Goal: Task Accomplishment & Management: Use online tool/utility

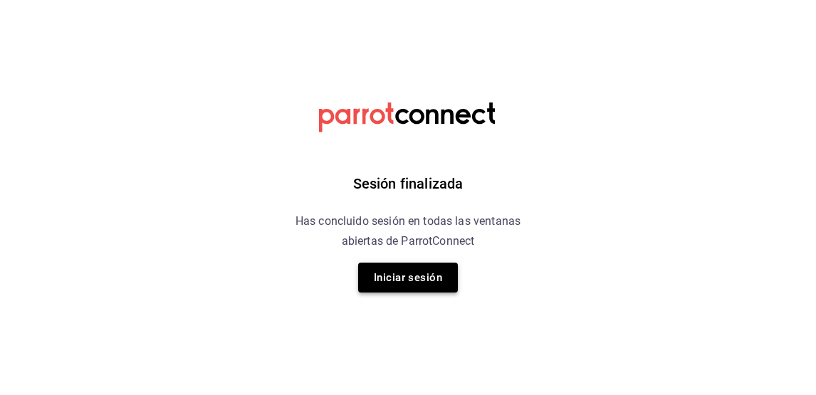
click at [383, 281] on button "Iniciar sesión" at bounding box center [408, 278] width 100 height 30
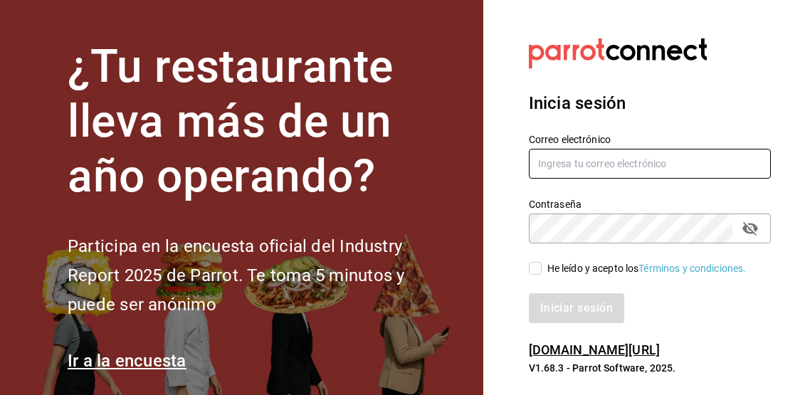
type input "[EMAIL_ADDRESS][DOMAIN_NAME]"
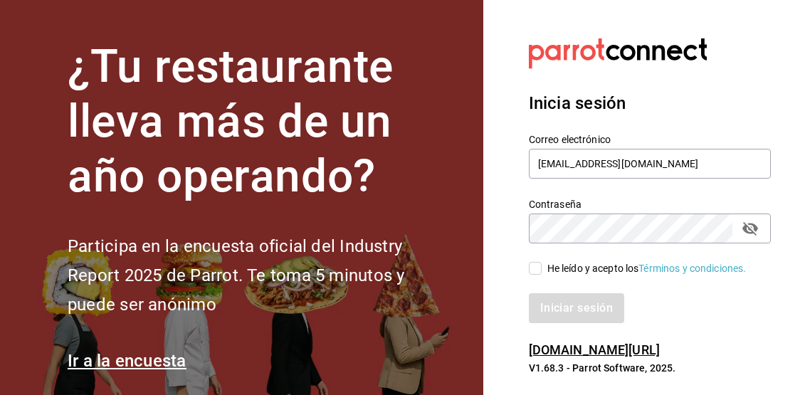
click at [543, 273] on span "He leído y acepto los Términos y condiciones." at bounding box center [644, 268] width 205 height 15
click at [542, 273] on input "He leído y acepto los Términos y condiciones." at bounding box center [535, 268] width 13 height 13
checkbox input "true"
click at [561, 315] on button "Iniciar sesión" at bounding box center [577, 308] width 97 height 30
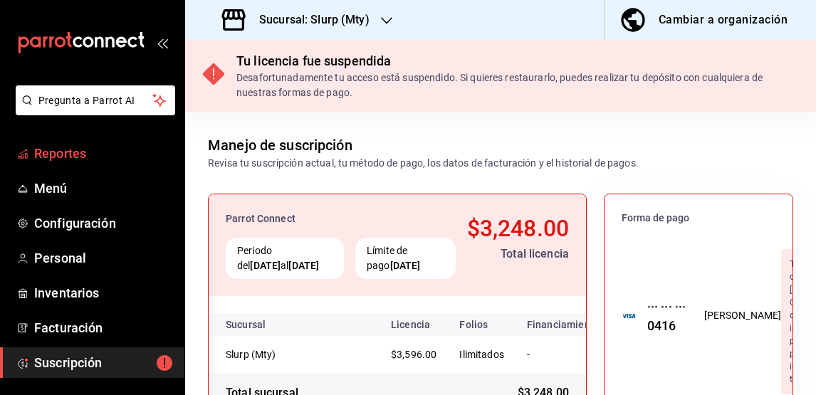
click at [87, 152] on span "Reportes" at bounding box center [103, 153] width 139 height 19
click at [379, 29] on div "Sucursal: Slurp (Mty)" at bounding box center [297, 20] width 201 height 40
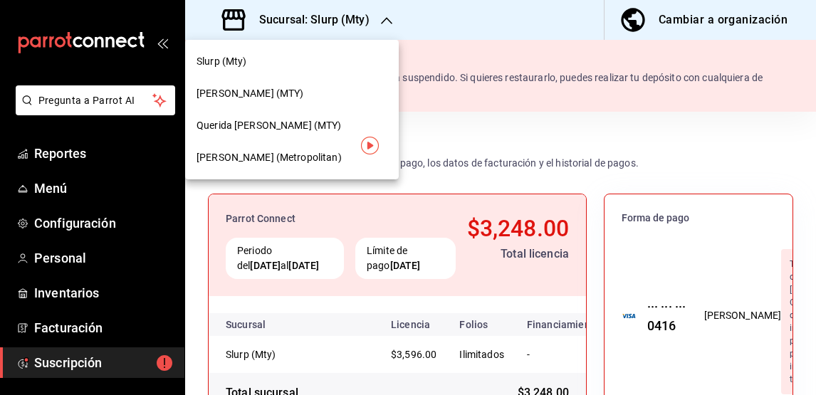
click at [289, 123] on span "Querida [PERSON_NAME] (MTY)" at bounding box center [269, 125] width 145 height 15
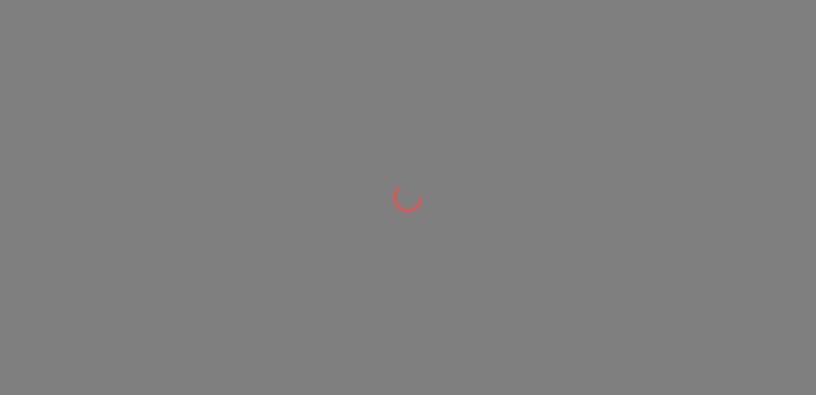
click at [275, 123] on div at bounding box center [408, 197] width 816 height 395
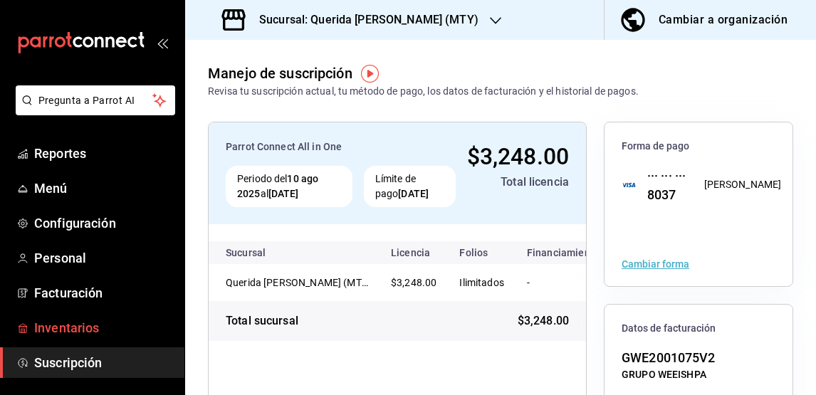
scroll to position [140, 0]
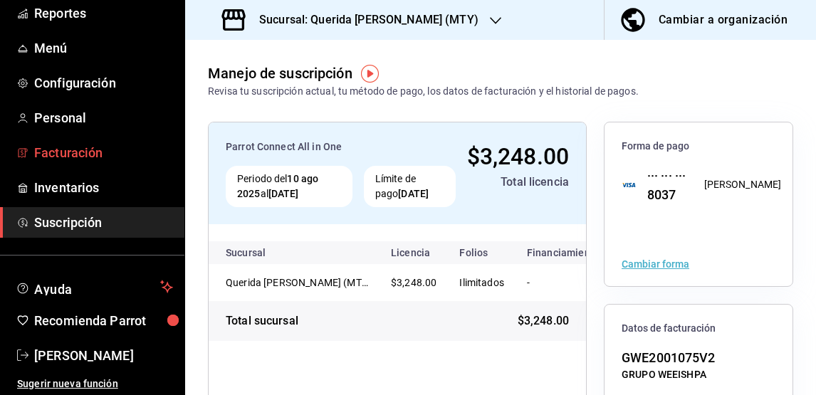
click at [74, 152] on span "Facturación" at bounding box center [103, 152] width 139 height 19
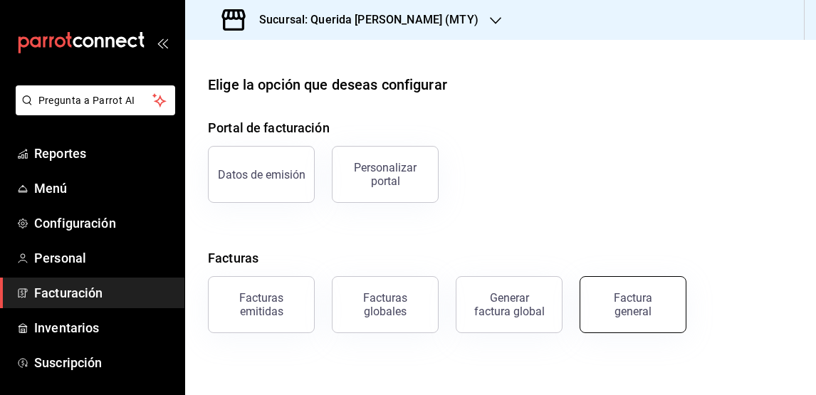
click at [633, 291] on button "Factura general" at bounding box center [633, 304] width 107 height 57
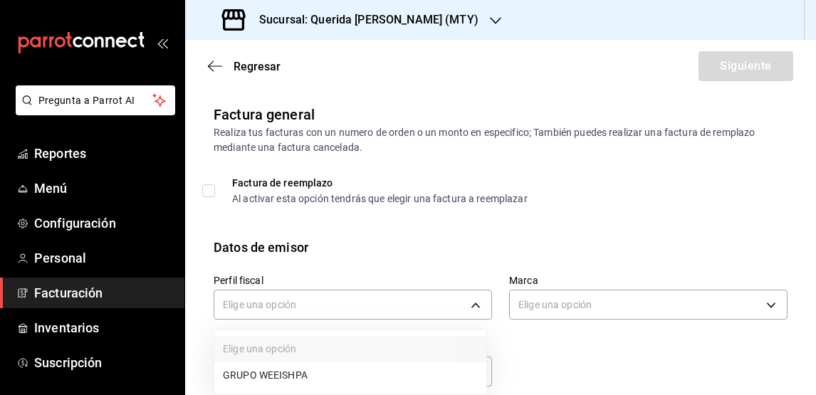
click at [480, 307] on body "Pregunta a Parrot AI Reportes Menú Configuración Personal Facturación Inventari…" at bounding box center [408, 197] width 816 height 395
click at [405, 370] on li "GRUPO WEEISHPA" at bounding box center [350, 375] width 272 height 26
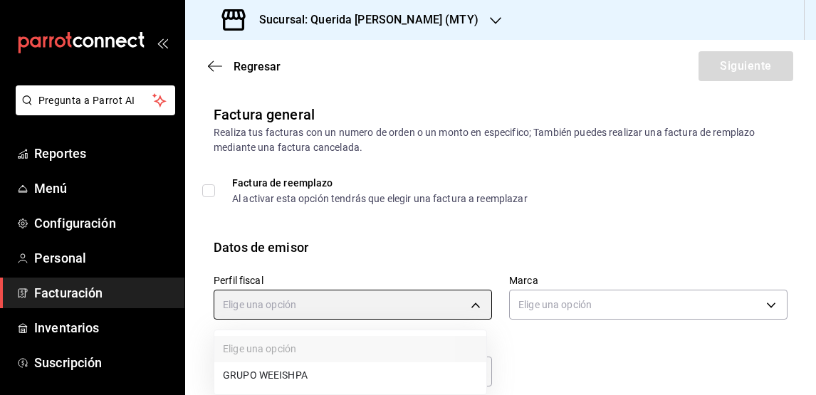
type input "91849720-56e9-4728-ba4b-473b7fd2c158"
type input "c86918b1-ef05-4987-b05d-2b9394d4c970"
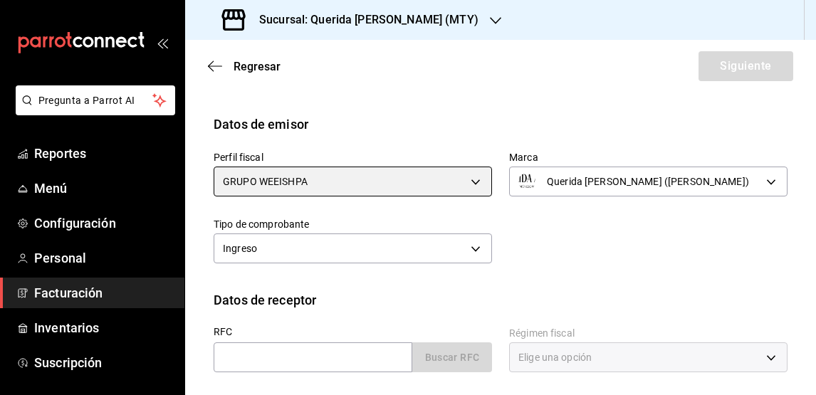
scroll to position [124, 0]
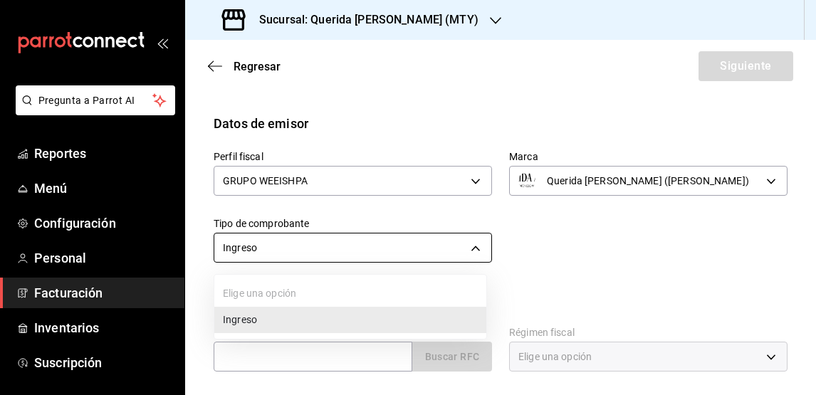
click at [483, 245] on body "Pregunta a Parrot AI Reportes Menú Configuración Personal Facturación Inventari…" at bounding box center [408, 197] width 816 height 395
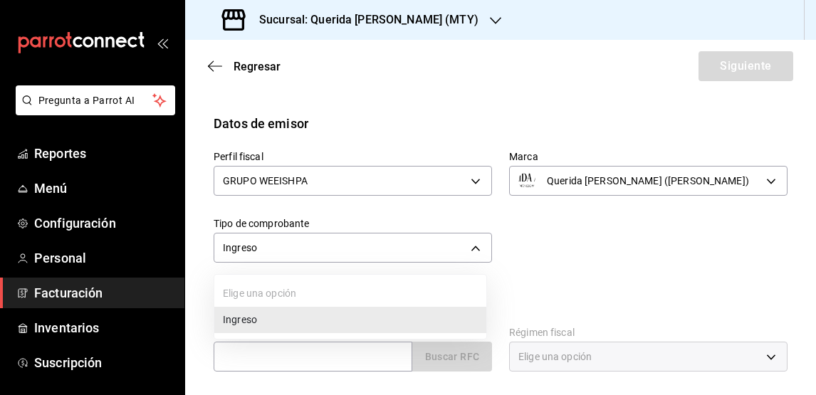
click at [578, 262] on div at bounding box center [408, 197] width 816 height 395
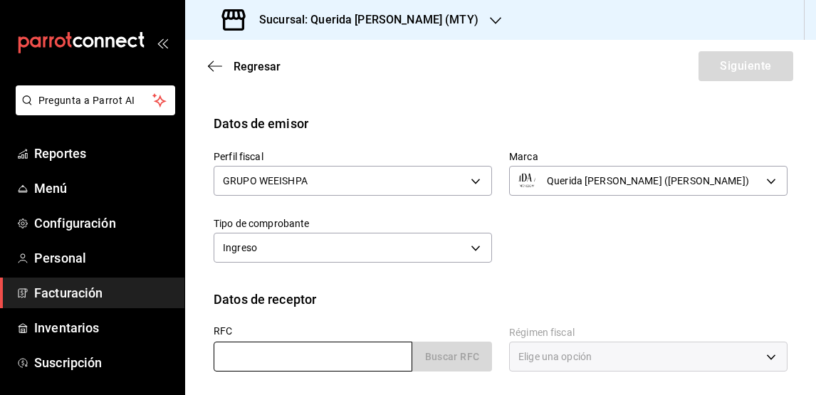
click at [300, 362] on input "text" at bounding box center [313, 357] width 199 height 30
paste input "SCO050124QL2"
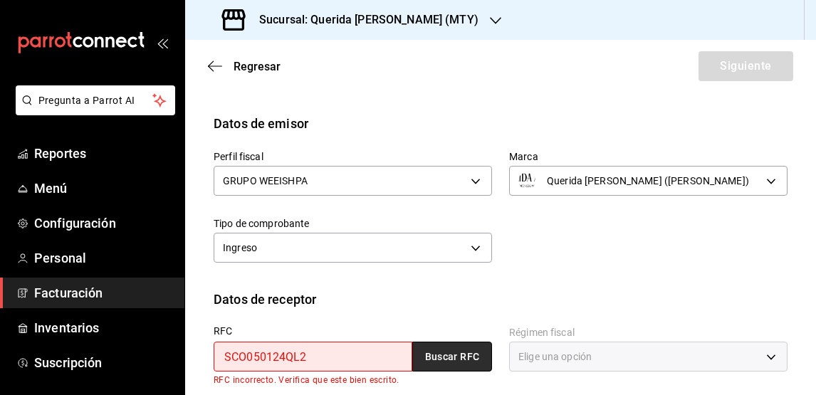
click at [461, 351] on button "Buscar RFC" at bounding box center [452, 357] width 80 height 30
click at [229, 360] on input "SCO050124QL2" at bounding box center [313, 357] width 199 height 30
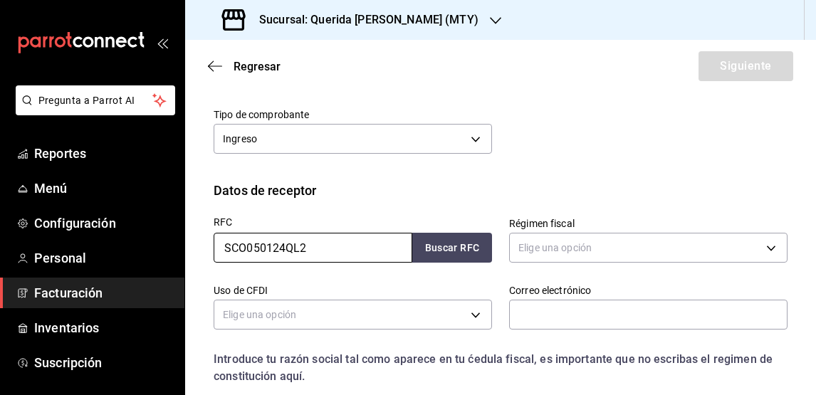
scroll to position [237, 0]
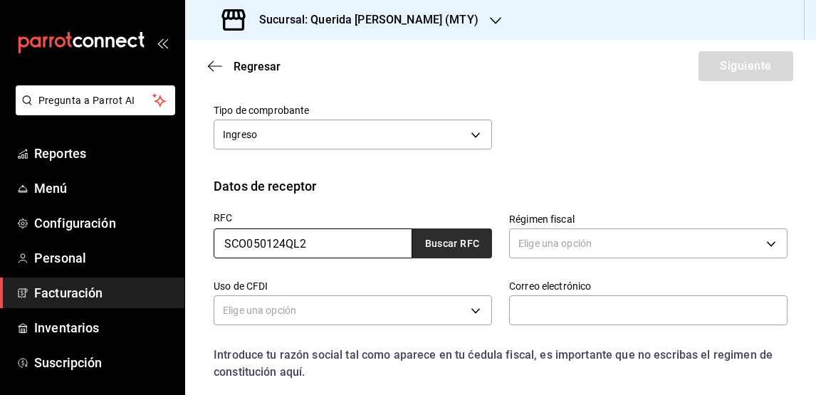
type input "SCO050124QL2"
click at [473, 243] on button "Buscar RFC" at bounding box center [452, 244] width 80 height 30
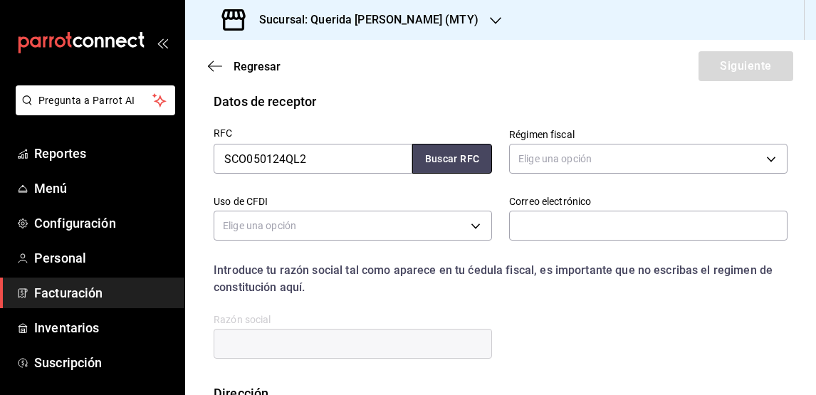
scroll to position [323, 0]
click at [446, 147] on button "Buscar RFC" at bounding box center [452, 158] width 80 height 30
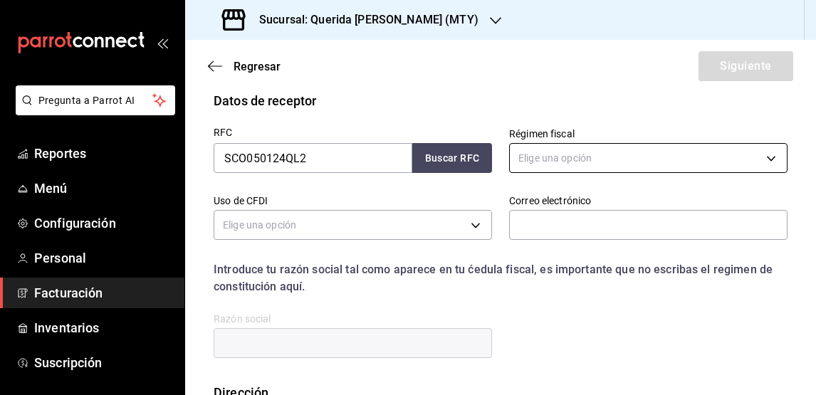
click at [569, 157] on body "Pregunta a Parrot AI Reportes Menú Configuración Personal Facturación Inventari…" at bounding box center [408, 197] width 816 height 395
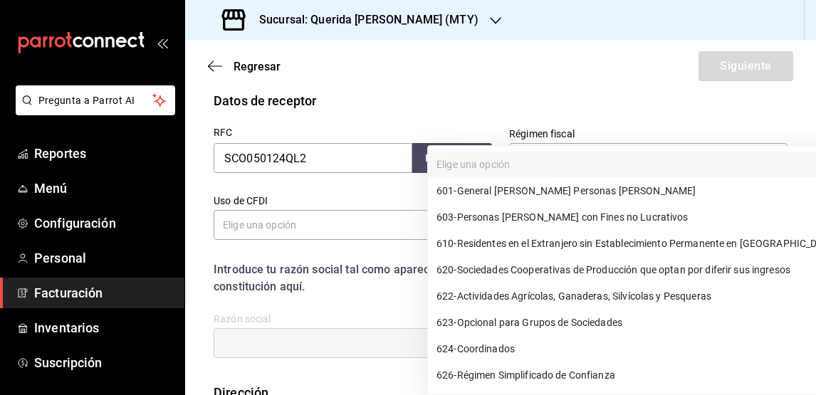
click at [619, 191] on li "601 - General [PERSON_NAME] Personas [PERSON_NAME]" at bounding box center [635, 191] width 415 height 26
type input "601"
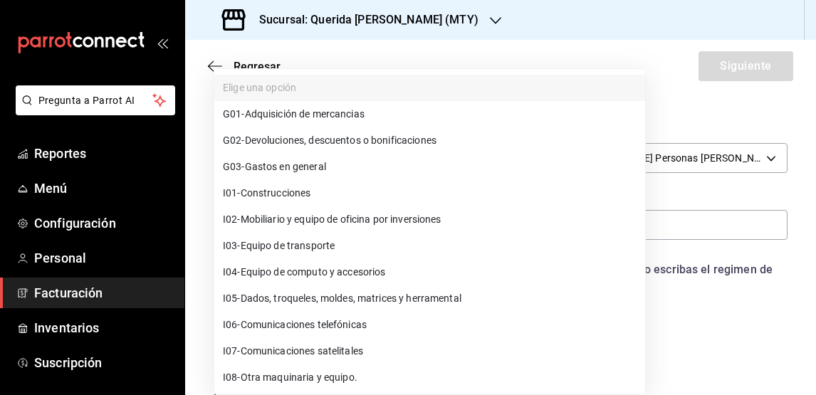
click at [402, 231] on body "Pregunta a Parrot AI Reportes Menú Configuración Personal Facturación Inventari…" at bounding box center [408, 197] width 816 height 395
click at [524, 170] on li "G03 - Gastos en general" at bounding box center [429, 167] width 431 height 26
type input "G03"
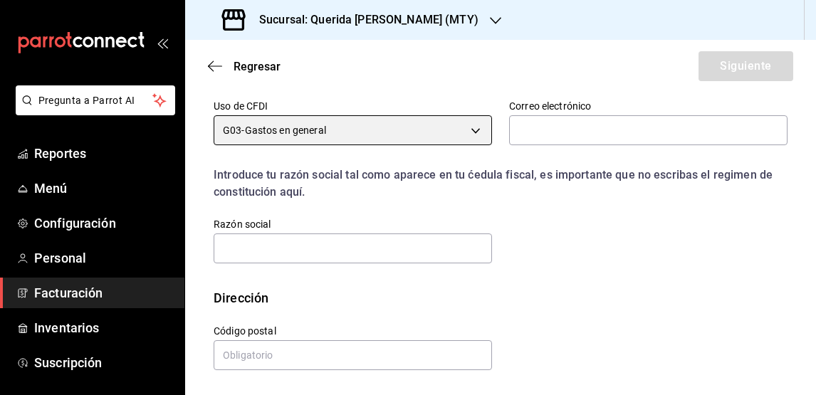
scroll to position [417, 0]
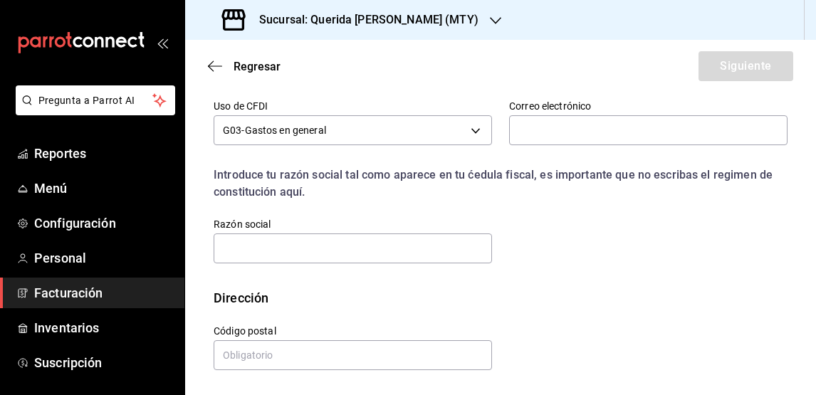
click at [585, 147] on div "Correo electrónico" at bounding box center [639, 116] width 295 height 67
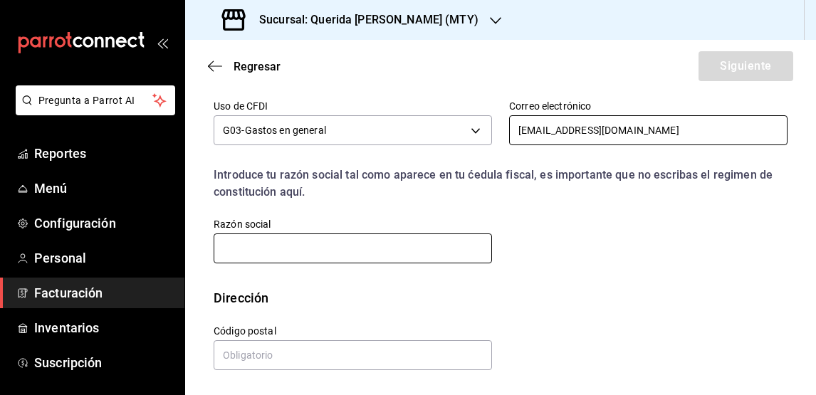
type input "[EMAIL_ADDRESS][DOMAIN_NAME]"
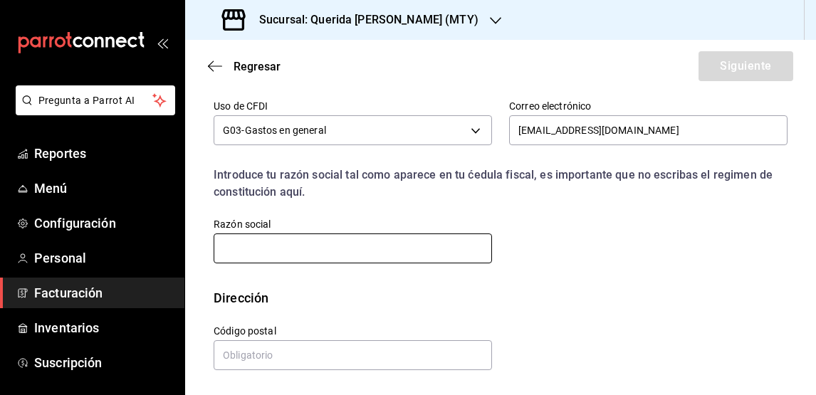
paste input "SISFA CONTROLS"
type input "SISFA CONTROLS"
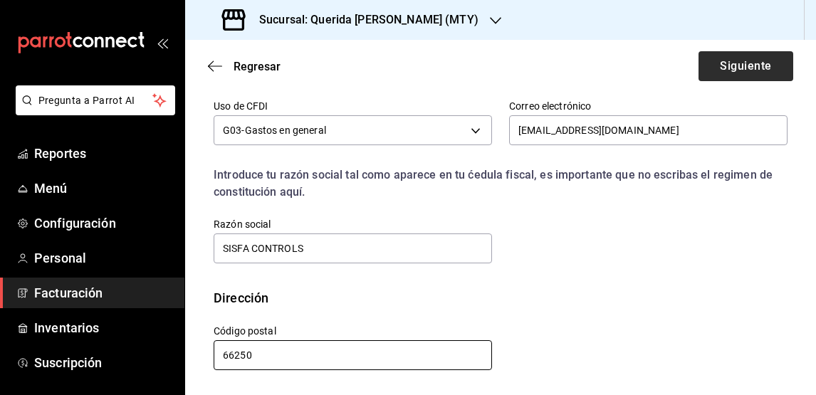
type input "66250"
click at [741, 51] on button "Siguiente" at bounding box center [745, 66] width 95 height 30
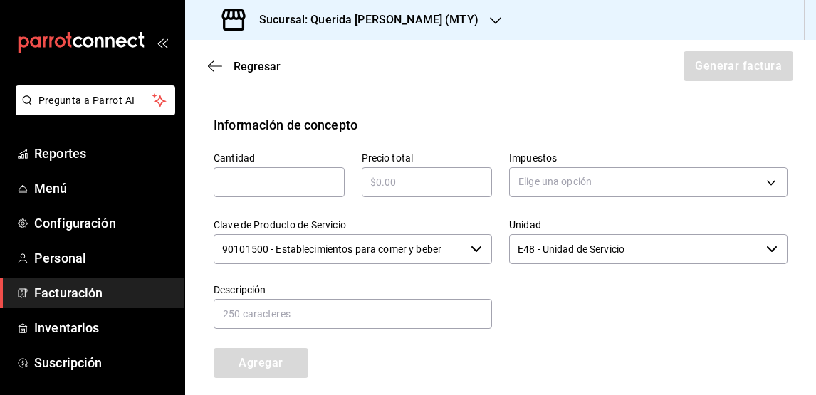
scroll to position [566, 0]
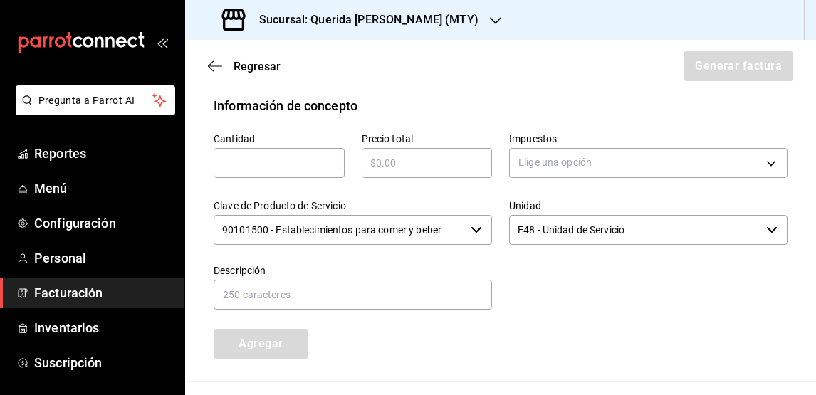
click at [250, 175] on div "​" at bounding box center [279, 163] width 131 height 30
type input "1"
click at [473, 164] on input "text" at bounding box center [427, 163] width 131 height 17
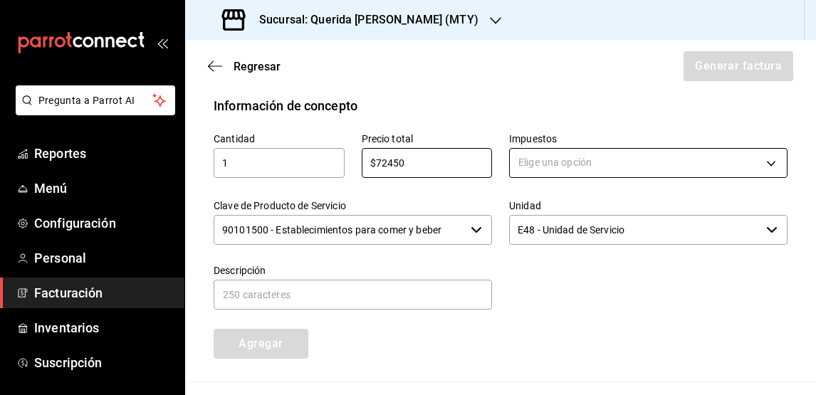
type input "$72450"
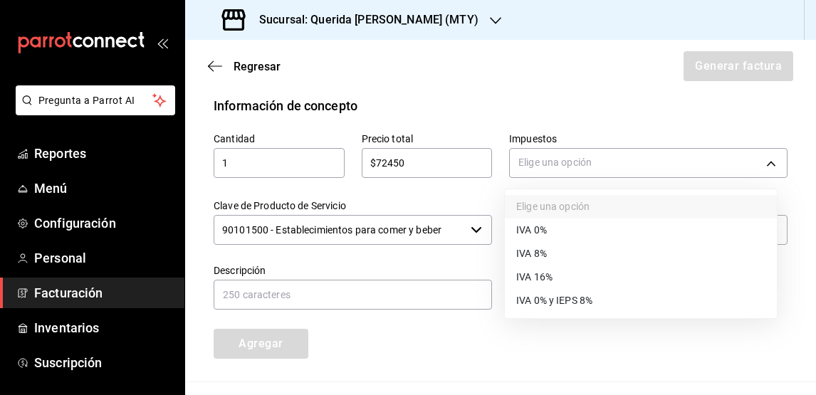
click at [597, 162] on body "Pregunta a Parrot AI Reportes Menú Configuración Personal Facturación Inventari…" at bounding box center [408, 197] width 816 height 395
click at [553, 276] on li "IVA 16%" at bounding box center [641, 277] width 272 height 23
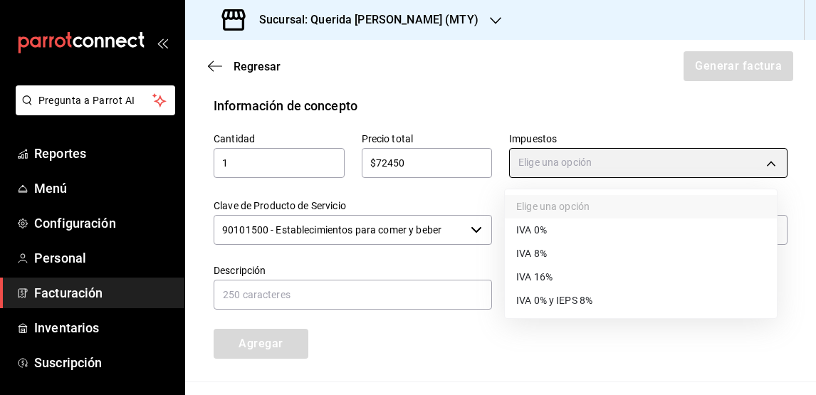
type input "IVA_16"
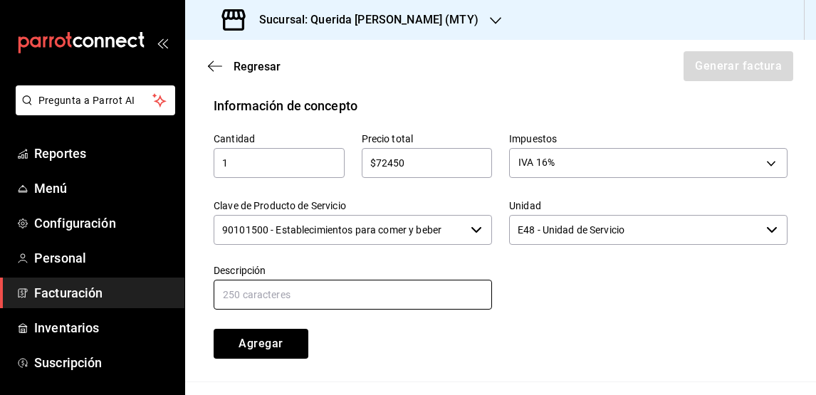
click at [247, 299] on input "text" at bounding box center [353, 295] width 278 height 30
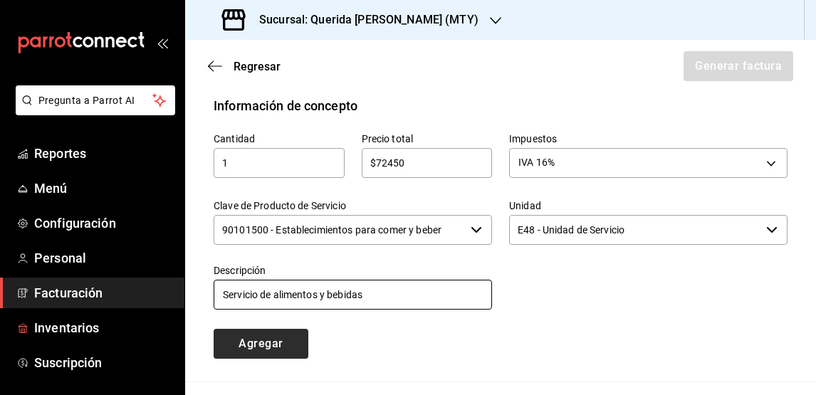
type input "Servicio de alimentos y bebidas"
click at [262, 342] on button "Agregar" at bounding box center [261, 344] width 95 height 30
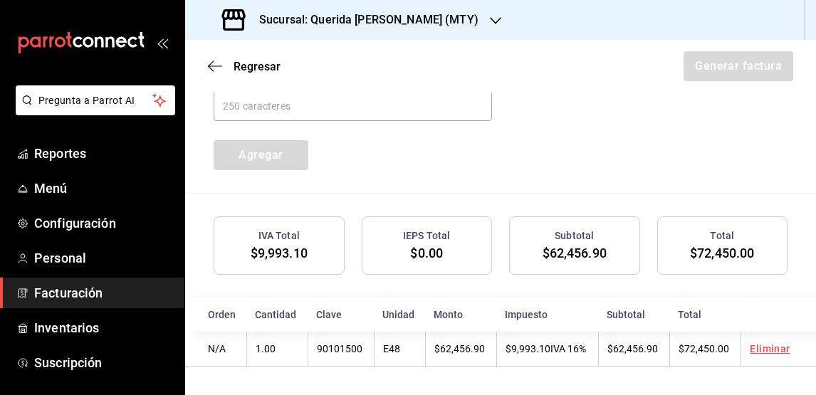
scroll to position [754, 0]
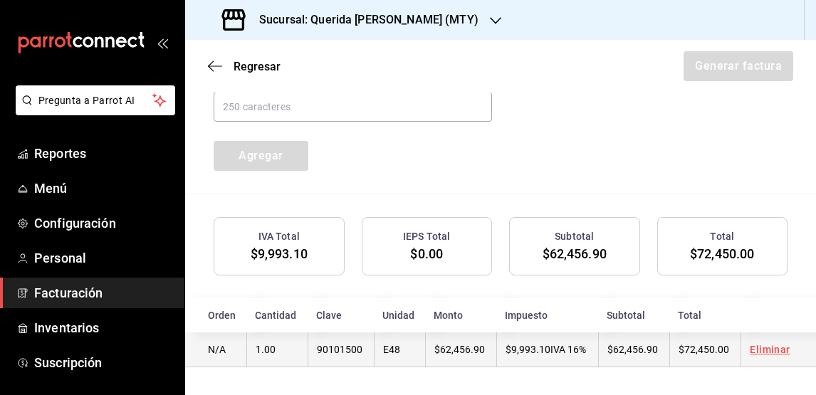
click at [753, 349] on link "Eliminar" at bounding box center [770, 349] width 40 height 11
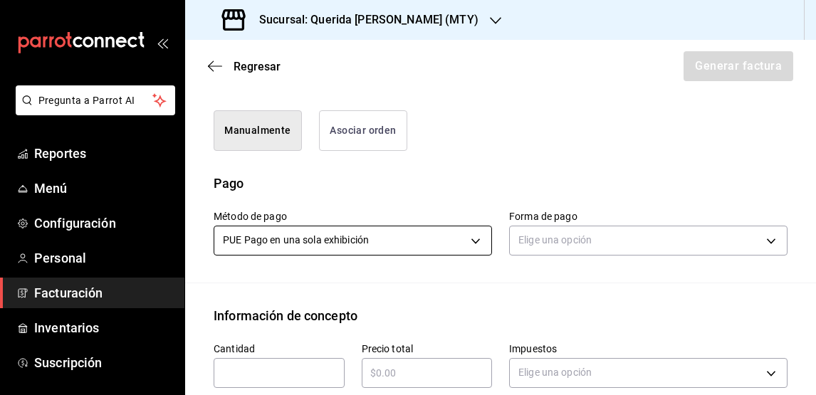
scroll to position [355, 0]
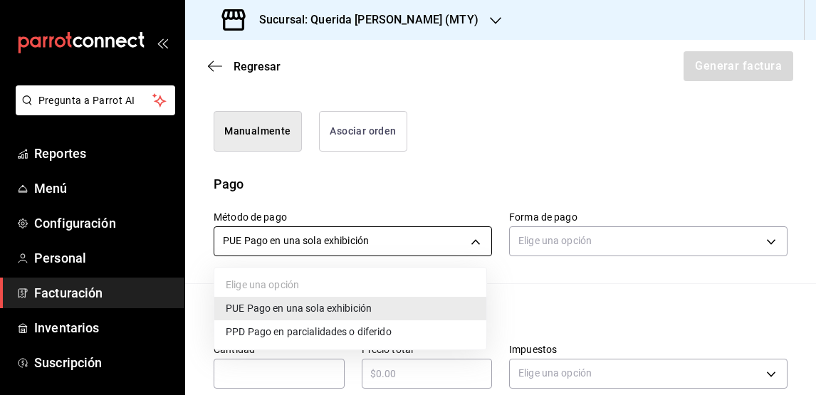
click at [429, 248] on body "Pregunta a Parrot AI Reportes Menú Configuración Personal Facturación Inventari…" at bounding box center [408, 197] width 816 height 395
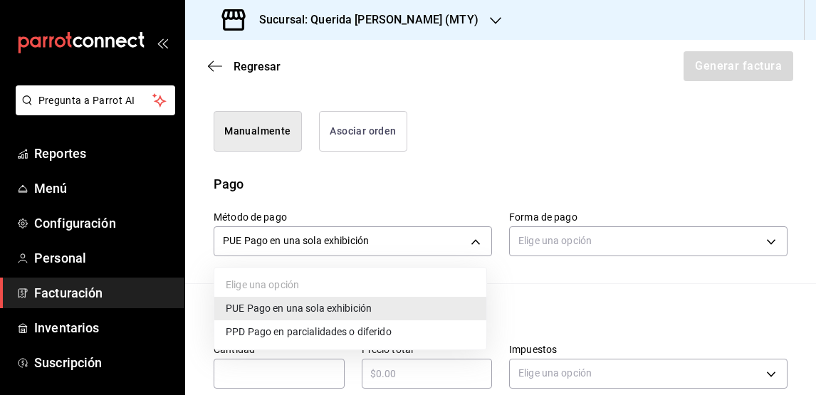
click at [387, 312] on li "PUE Pago en una sola exhibición" at bounding box center [350, 308] width 272 height 23
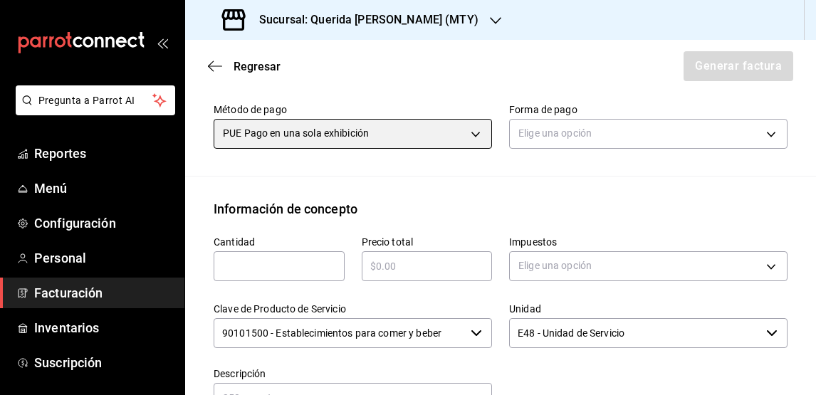
scroll to position [464, 0]
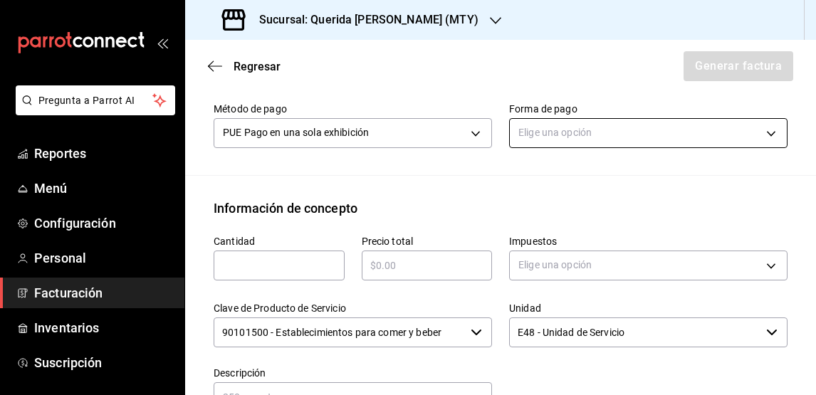
click at [580, 145] on body "Pregunta a Parrot AI Reportes Menú Configuración Personal Facturación Inventari…" at bounding box center [408, 197] width 816 height 395
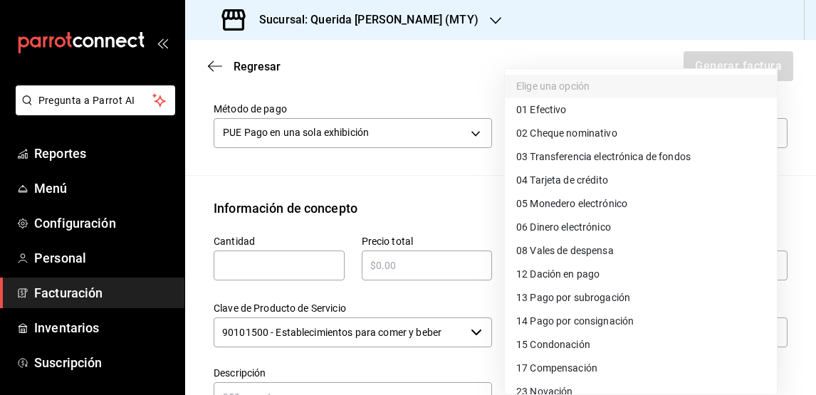
click at [609, 158] on span "03 Transferencia electrónica de fondos" at bounding box center [603, 157] width 174 height 15
type input "03"
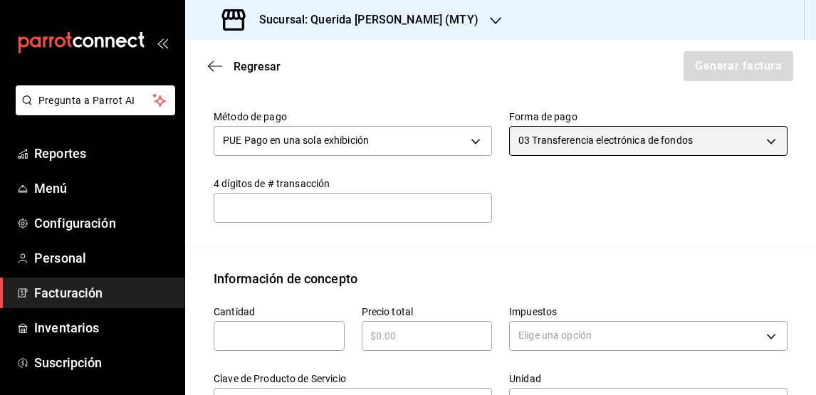
scroll to position [455, 0]
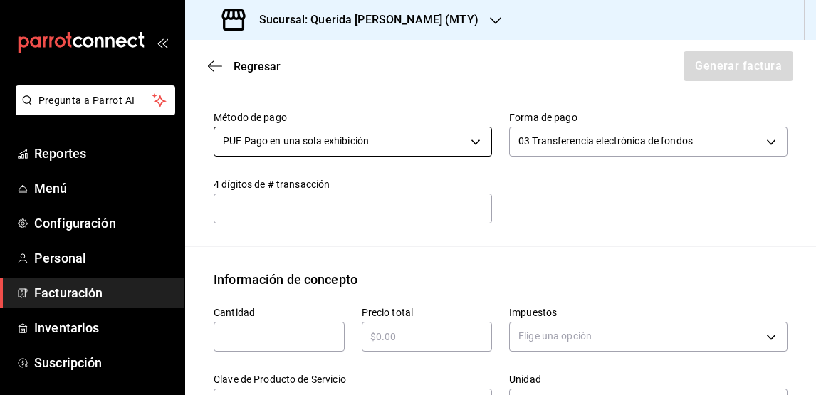
click at [459, 141] on body "Pregunta a Parrot AI Reportes Menú Configuración Personal Facturación Inventari…" at bounding box center [408, 197] width 816 height 395
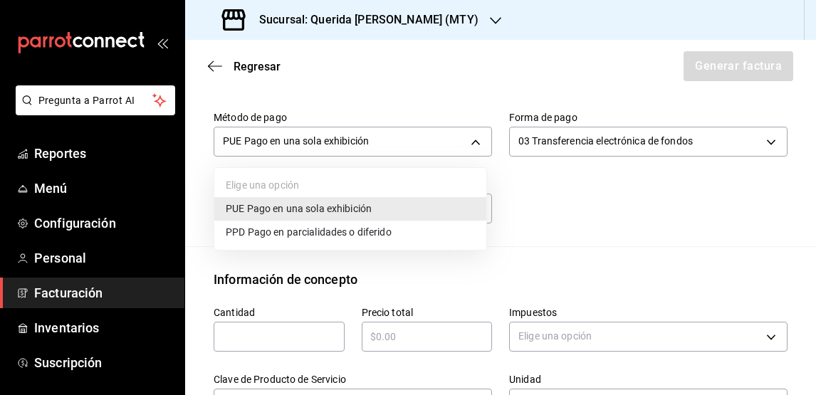
click at [436, 230] on li "PPD Pago en parcialidades o diferido" at bounding box center [350, 232] width 272 height 23
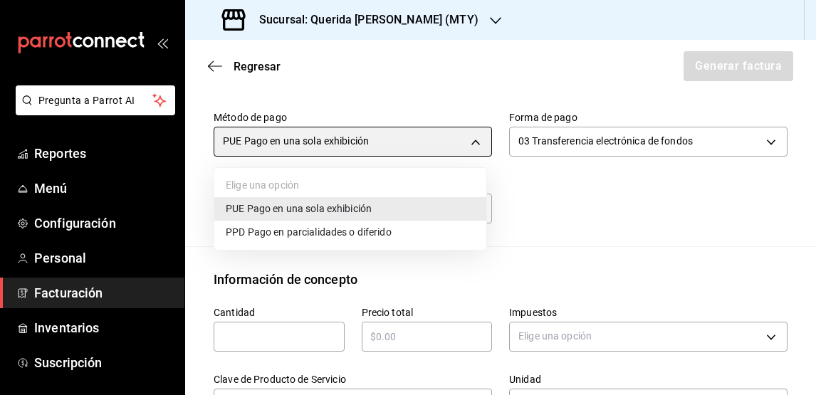
type input "PPD"
type input "99"
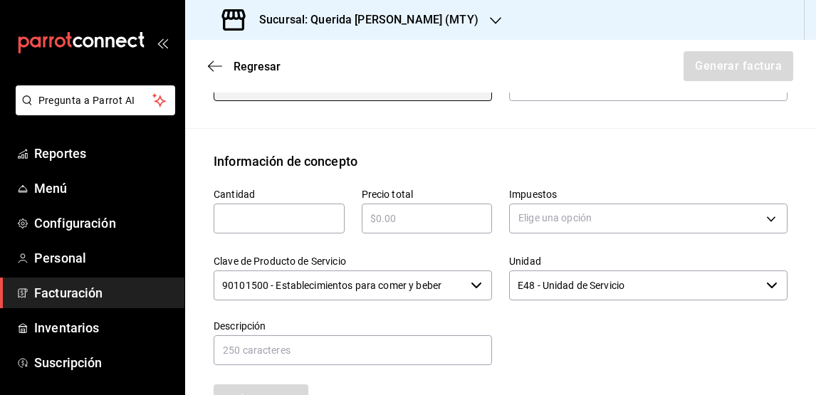
scroll to position [518, 0]
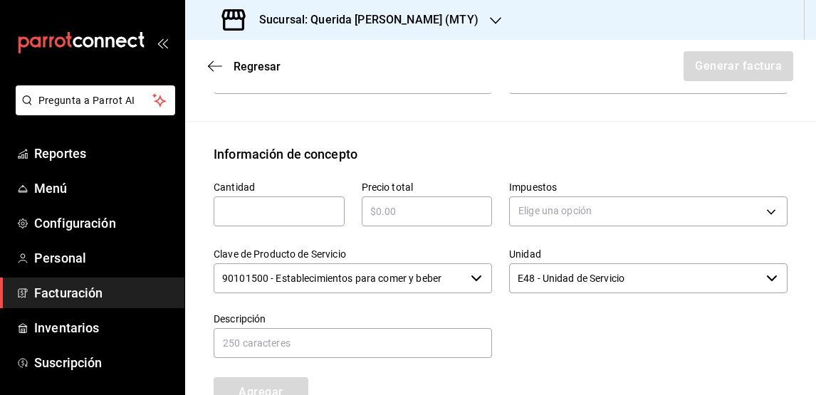
click at [286, 211] on input "text" at bounding box center [279, 211] width 131 height 17
type input "1"
click at [374, 218] on input "text" at bounding box center [427, 211] width 131 height 17
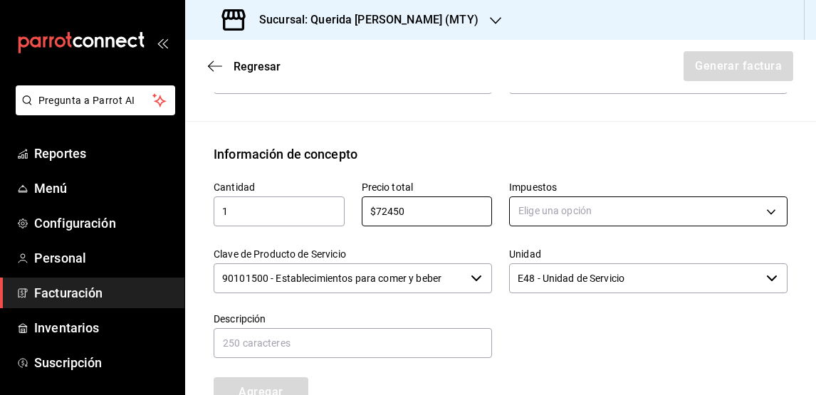
type input "$72450"
click at [724, 221] on body "Pregunta a Parrot AI Reportes Menú Configuración Personal Facturación Inventari…" at bounding box center [408, 197] width 816 height 395
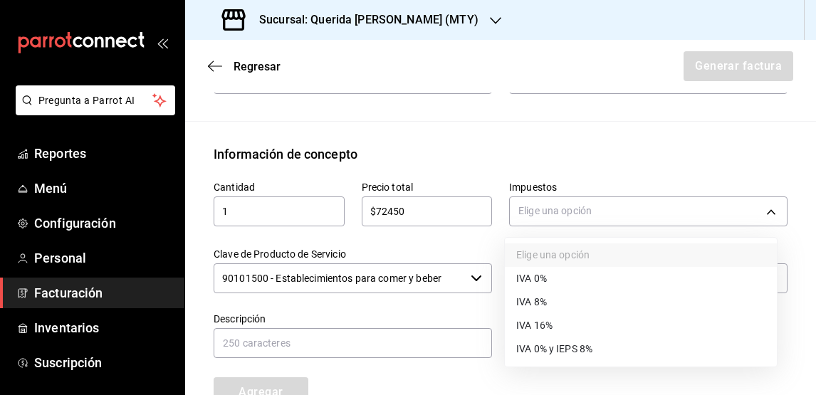
click at [612, 314] on li "IVA 16%" at bounding box center [641, 325] width 272 height 23
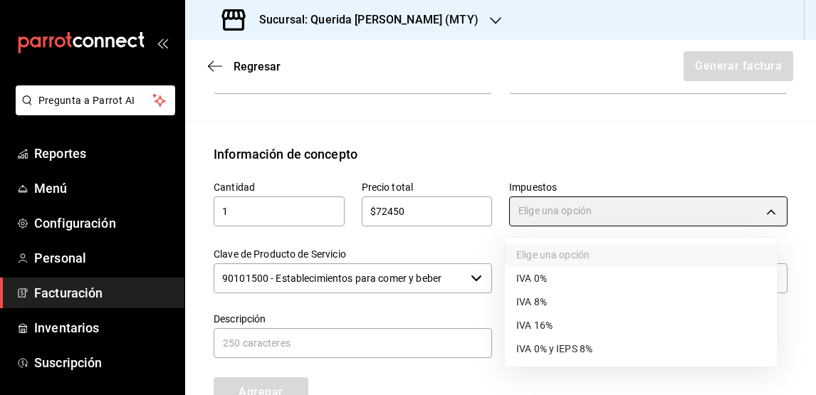
type input "IVA_16"
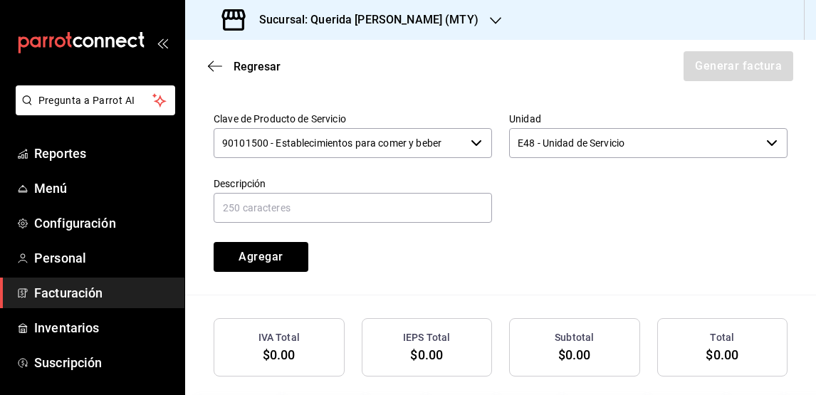
scroll to position [656, 0]
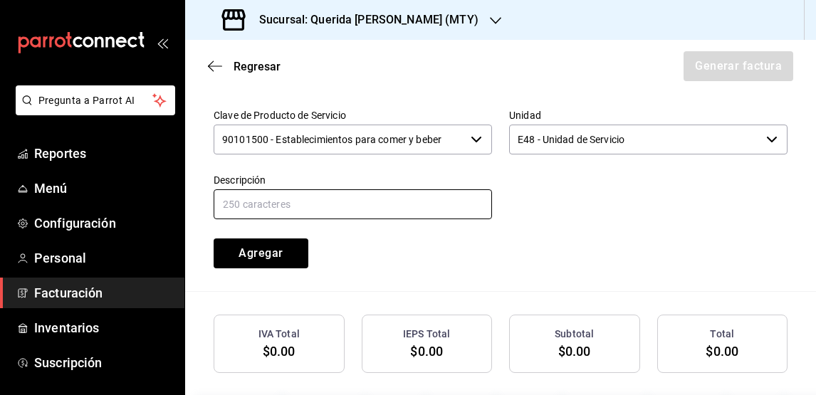
click at [438, 206] on input "text" at bounding box center [353, 204] width 278 height 30
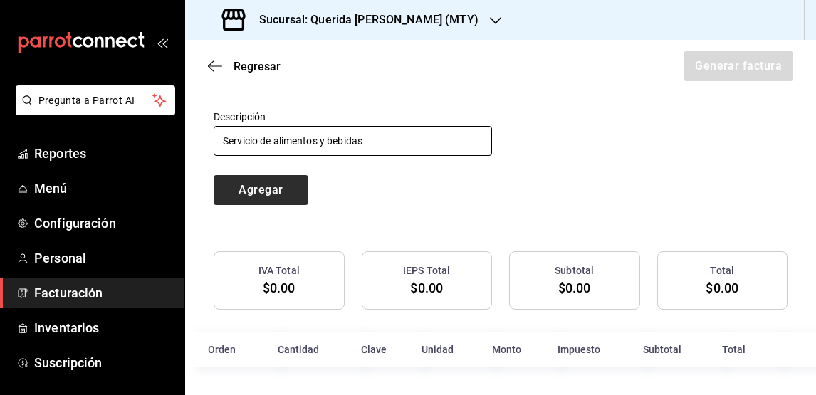
type input "Servicio de alimentos y bebidas"
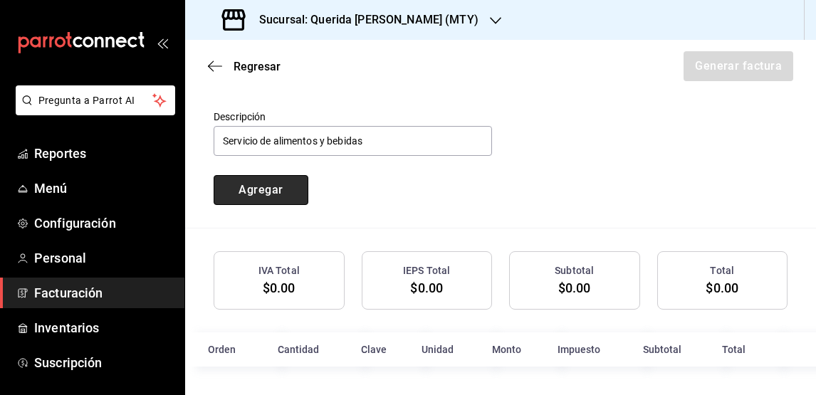
scroll to position [719, 0]
click at [294, 191] on button "Agregar" at bounding box center [261, 191] width 95 height 30
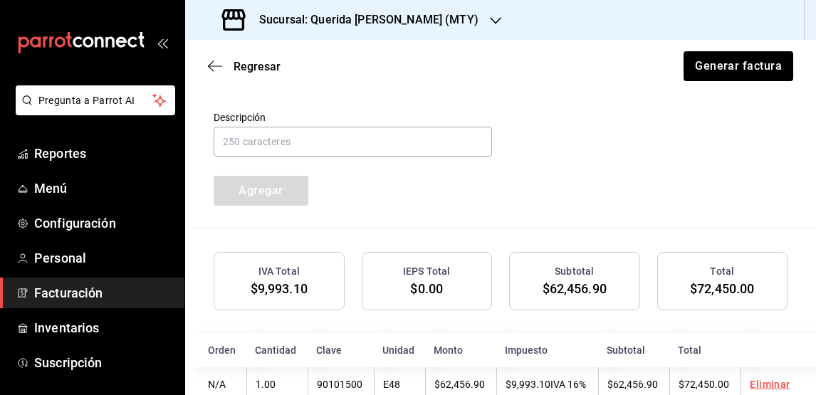
type input "90101500 - Establecimientos para comer y beber"
type input "E48 - Unidad de Servicio"
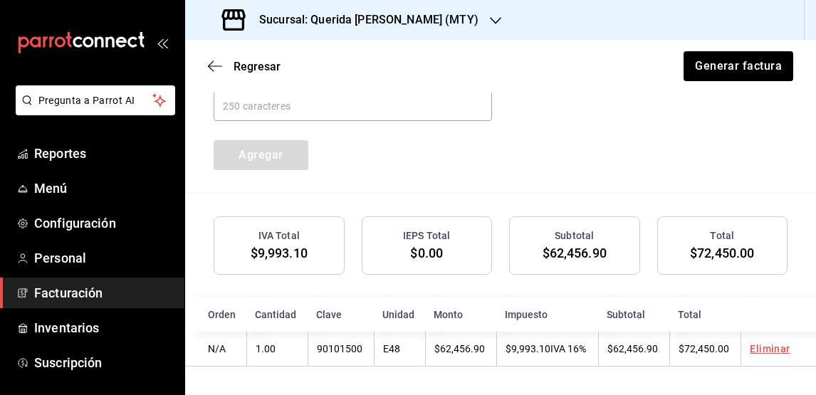
scroll to position [754, 0]
click at [765, 72] on button "Generar factura" at bounding box center [737, 66] width 111 height 30
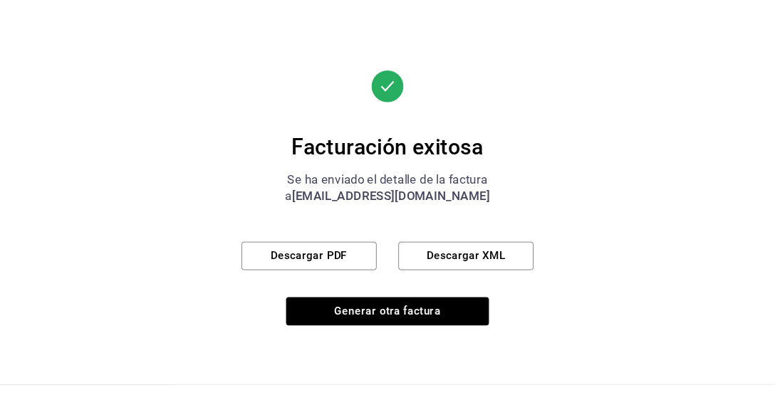
scroll to position [637, 0]
